Goal: Transaction & Acquisition: Purchase product/service

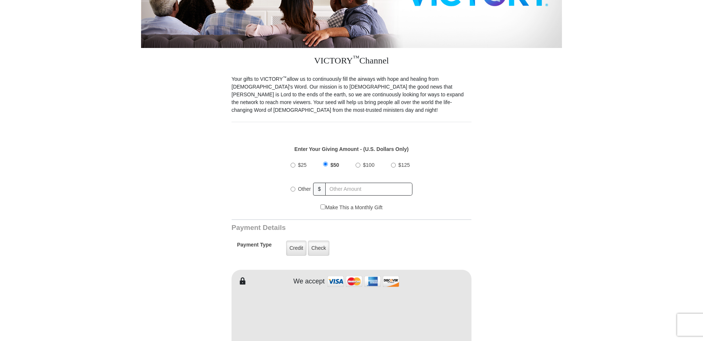
scroll to position [185, 0]
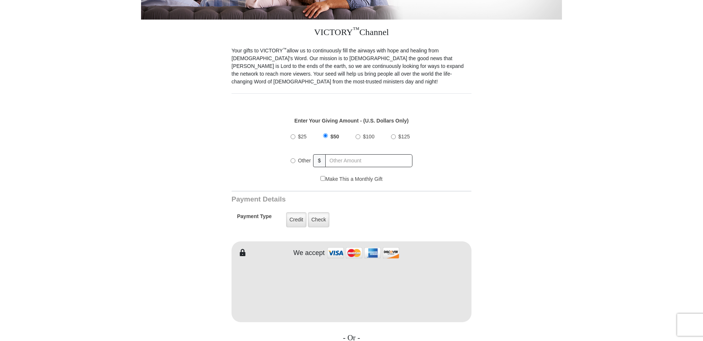
click at [526, 125] on form "VICTORY Channel Online Giving VICTORY Channel is a worldwide, on-air television…" at bounding box center [351, 282] width 421 height 884
radio input "true"
click at [330, 154] on input "text" at bounding box center [369, 160] width 86 height 13
type input "4744800092210430"
drag, startPoint x: 383, startPoint y: 153, endPoint x: 302, endPoint y: 160, distance: 81.3
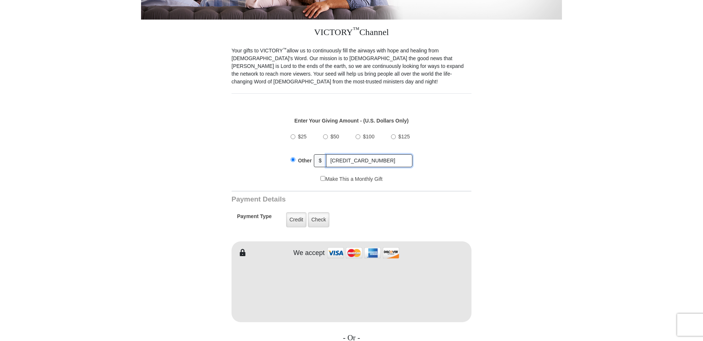
click at [302, 160] on div "Other $ 4744800092210430" at bounding box center [352, 160] width 122 height 18
click at [324, 134] on input "$50" at bounding box center [325, 136] width 5 height 5
radio input "true"
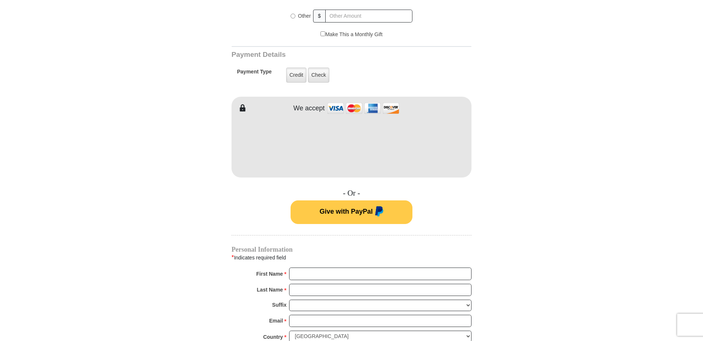
scroll to position [333, 0]
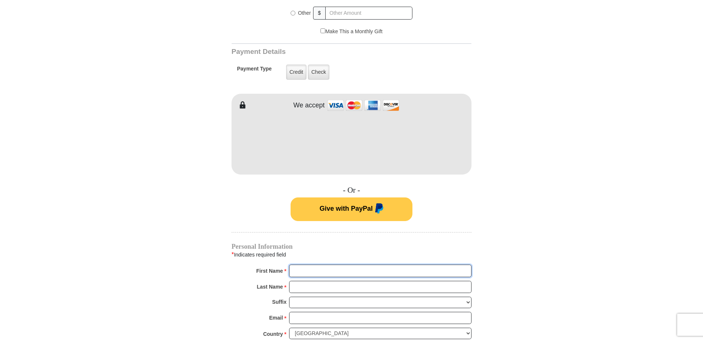
click at [300, 265] on input "First Name *" at bounding box center [380, 271] width 183 height 13
type input "THOMAS"
type input "KEEVEN"
type input "thomas@keevenappraisal.com"
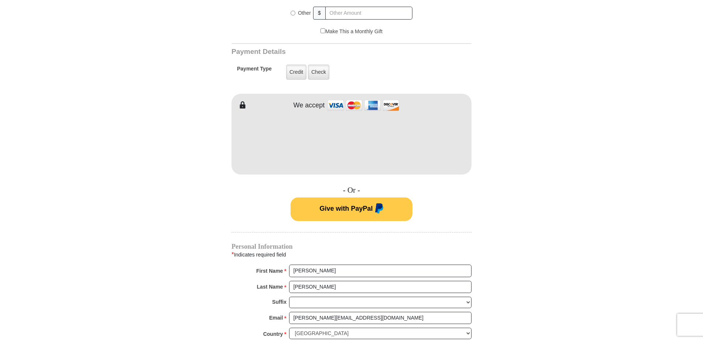
type input "32 Scarborough Ct, Wentzville, MO, 63385"
type input "WENTZVILLE"
select select "AK"
type input "63385"
type input "6364665838"
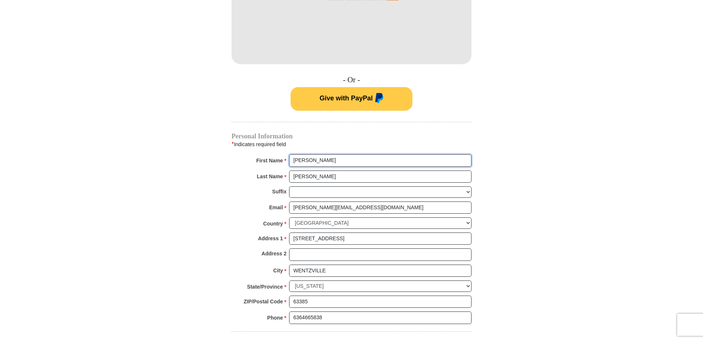
scroll to position [443, 0]
drag, startPoint x: 337, startPoint y: 231, endPoint x: 405, endPoint y: 229, distance: 68.8
click at [405, 232] on input "32 Scarborough Ct, Wentzville, MO, 63385" at bounding box center [380, 238] width 183 height 13
type input "32 Scarborough Ct"
click at [295, 265] on input "WENTZVILLE" at bounding box center [380, 271] width 183 height 13
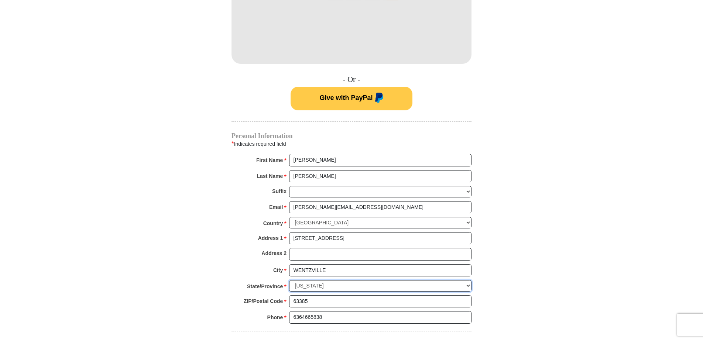
click at [293, 280] on select "Choose Alabama Alaska American Samoa Arizona Arkansas Armed Forces Americas Arm…" at bounding box center [380, 285] width 183 height 11
select select "MO"
click at [289, 280] on select "Choose Alabama Alaska American Samoa Arizona Arkansas Armed Forces Americas Arm…" at bounding box center [380, 285] width 183 height 11
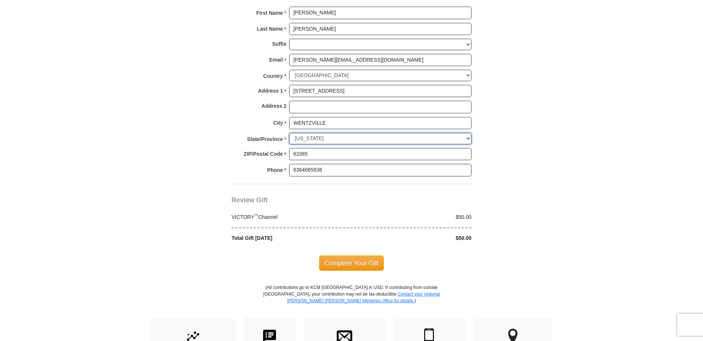
scroll to position [591, 0]
click at [349, 257] on span "Complete Your Gift" at bounding box center [351, 263] width 65 height 16
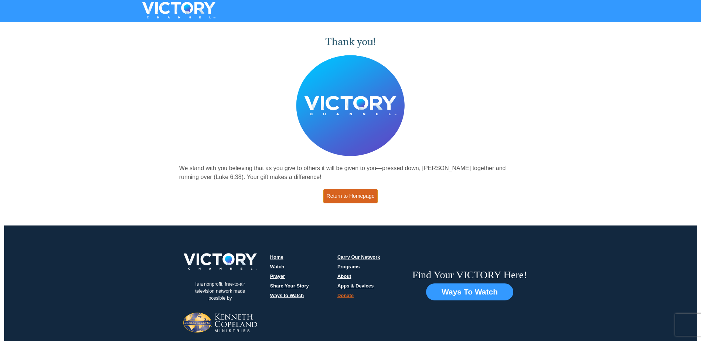
click at [351, 195] on link "Return to Homepage" at bounding box center [350, 196] width 55 height 14
